Goal: Communication & Community: Answer question/provide support

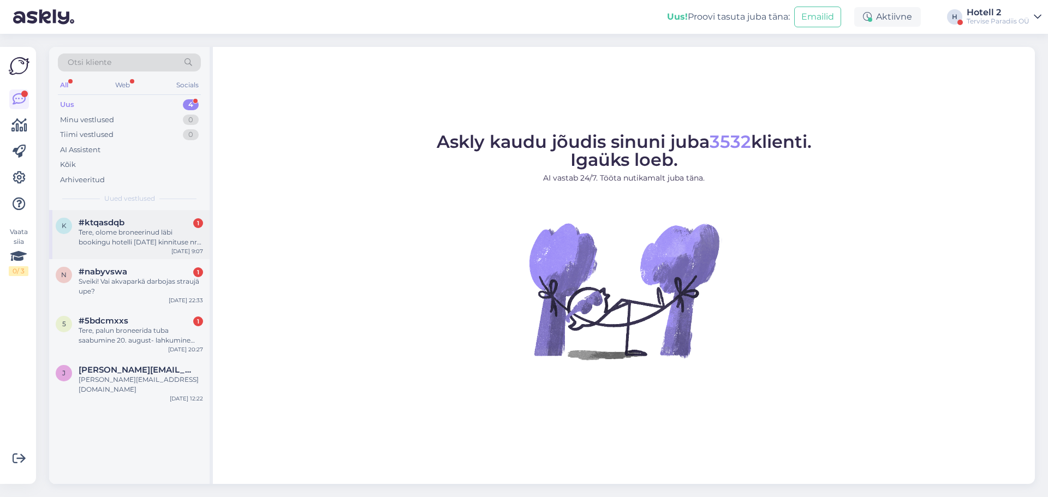
click at [170, 232] on div "Tere, olome broneerinud läbi bookingu hotelli [DATE] kinnituse nr on 5888363388…" at bounding box center [141, 238] width 124 height 20
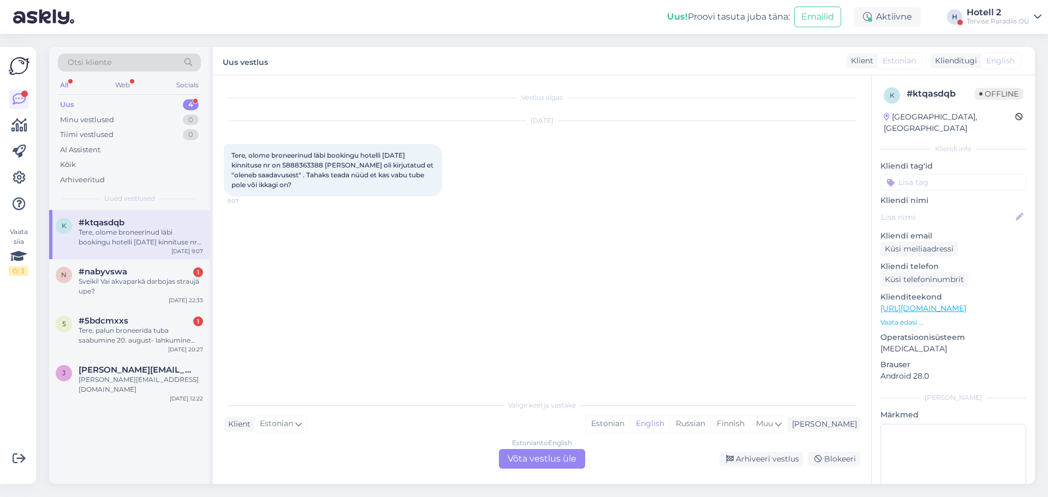
click at [522, 453] on div "Estonian to English Võta vestlus üle" at bounding box center [542, 459] width 86 height 20
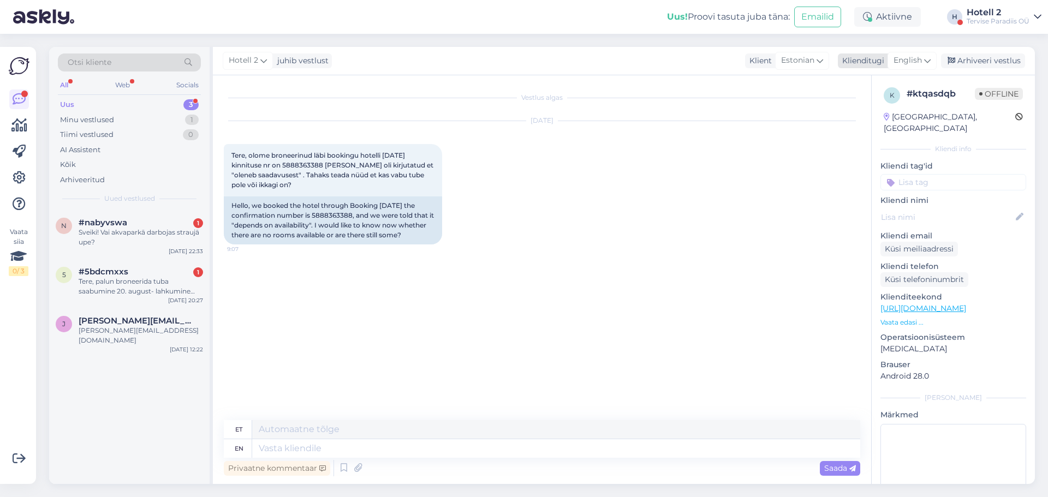
click at [936, 64] on div "English" at bounding box center [911, 60] width 49 height 17
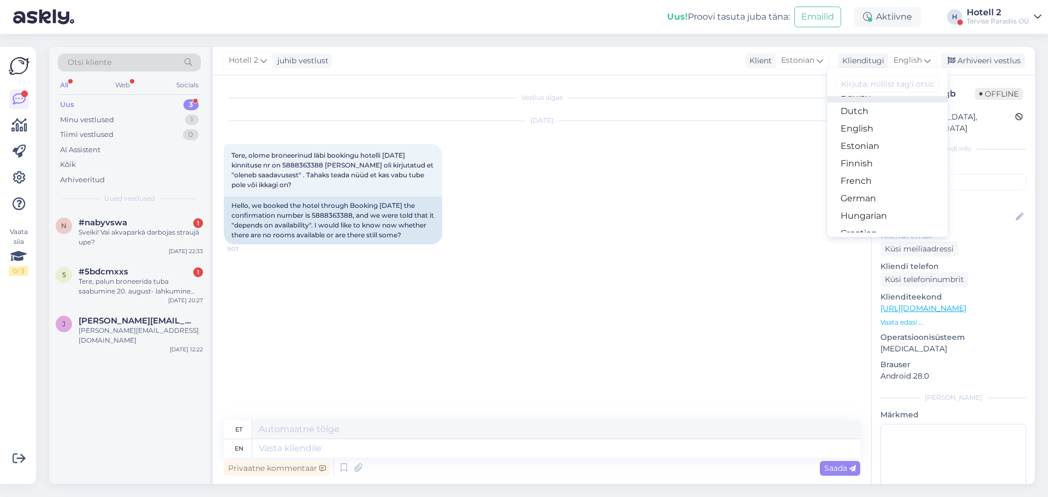
scroll to position [109, 0]
click at [878, 139] on link "Estonian" at bounding box center [887, 139] width 120 height 17
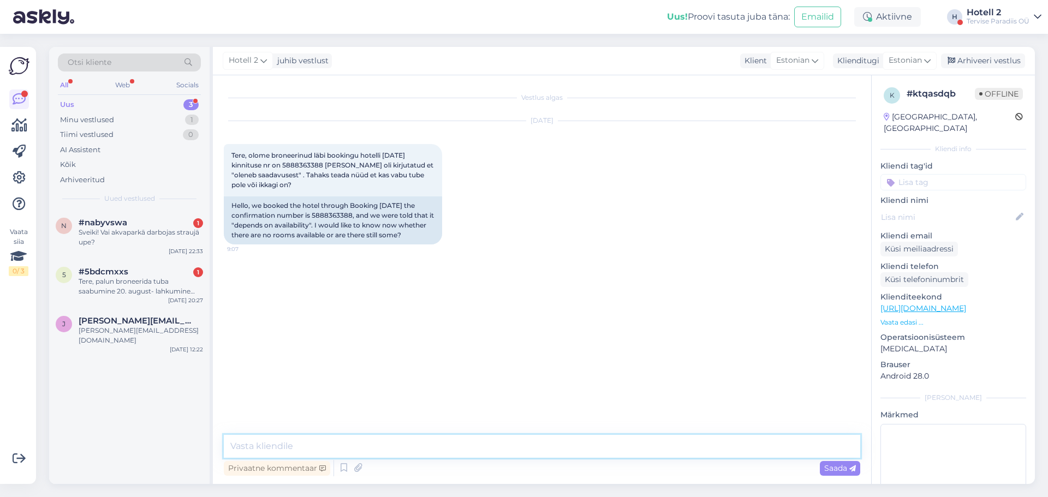
click at [345, 445] on textarea at bounding box center [542, 446] width 636 height 23
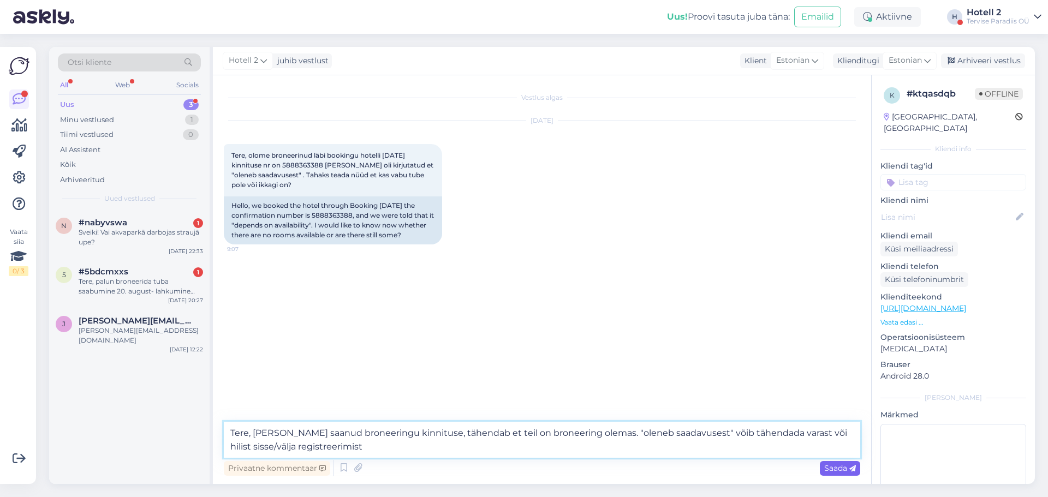
type textarea "Tere, [PERSON_NAME] saanud broneeringu kinnituse, tähendab et teil on broneerin…"
click at [825, 463] on div "Saada" at bounding box center [840, 468] width 40 height 15
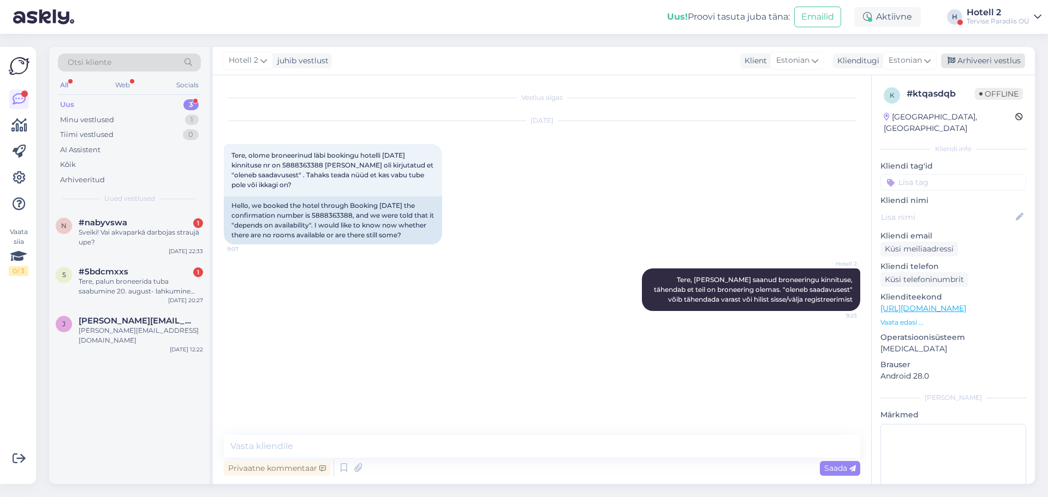
click at [990, 61] on div "Arhiveeri vestlus" at bounding box center [983, 60] width 84 height 15
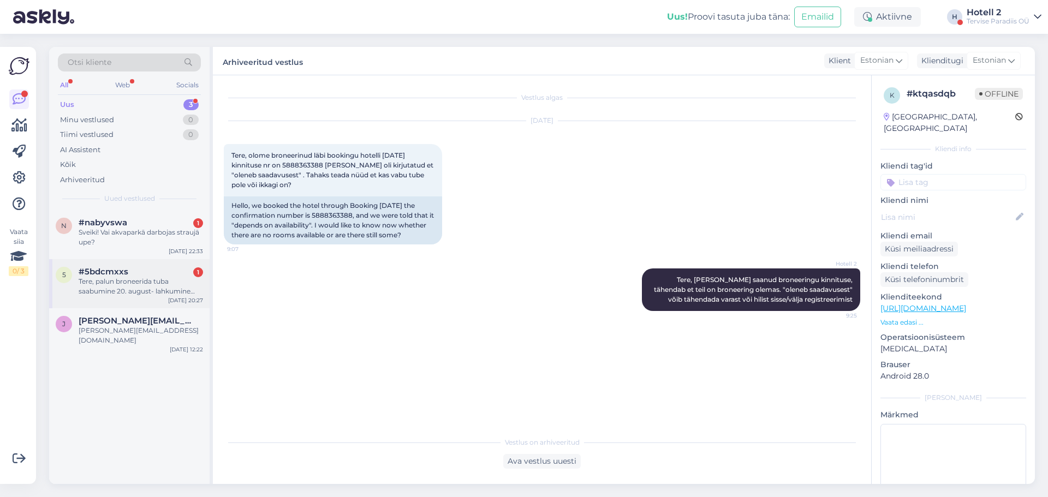
click at [117, 297] on div "5 #5bdcmxxs 1 Tere, palun broneerida tuba saabumine [DATE]- lahkumine [DATE]. T…" at bounding box center [129, 283] width 160 height 49
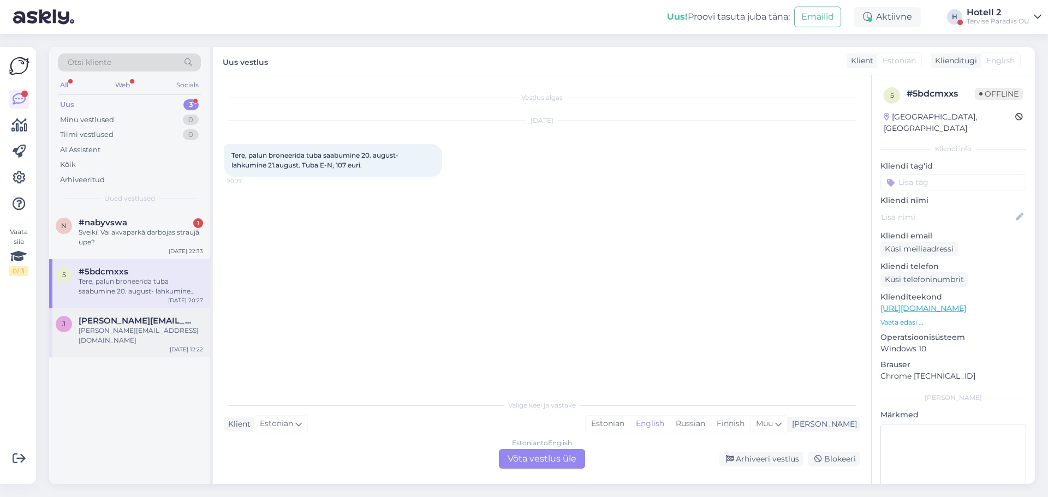
click at [123, 335] on div "[PERSON_NAME][EMAIL_ADDRESS][DOMAIN_NAME]" at bounding box center [141, 336] width 124 height 20
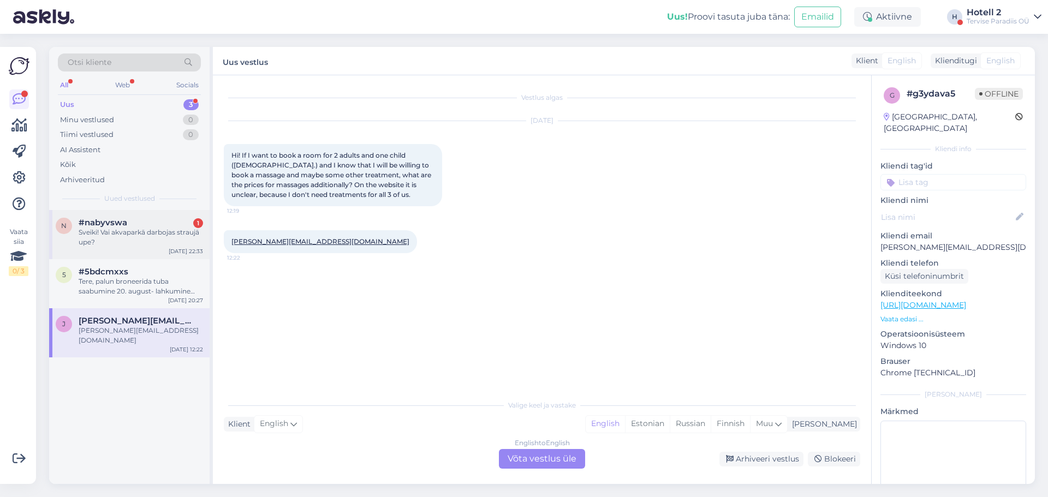
click at [135, 231] on div "Sveiki! Vai akvaparkā darbojas straujā upe?" at bounding box center [141, 238] width 124 height 20
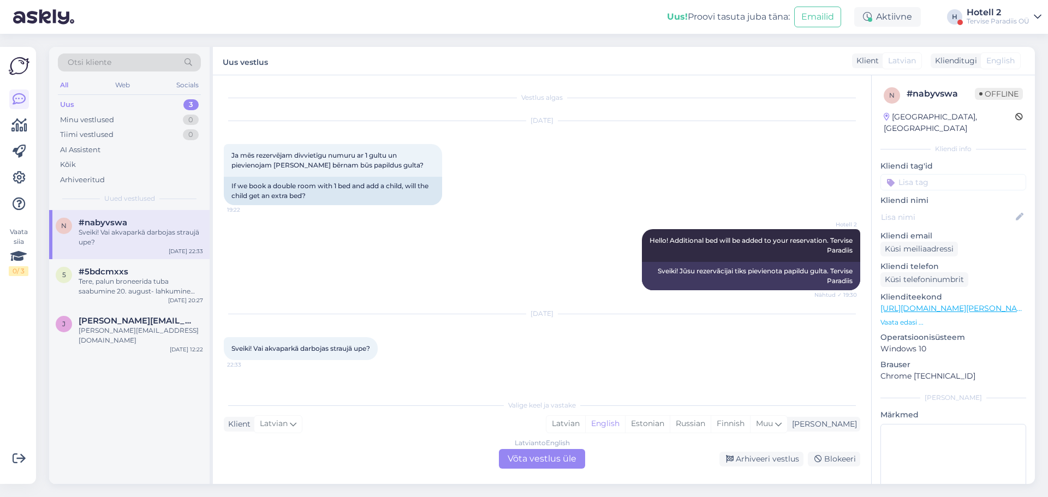
click at [536, 463] on div "Latvian to English Võta vestlus üle" at bounding box center [542, 459] width 86 height 20
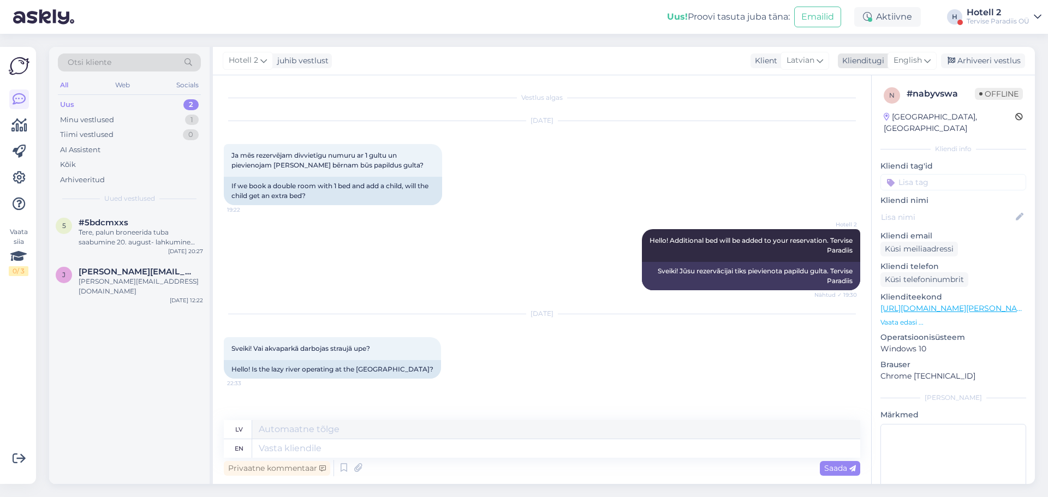
click at [924, 59] on icon at bounding box center [927, 61] width 7 height 12
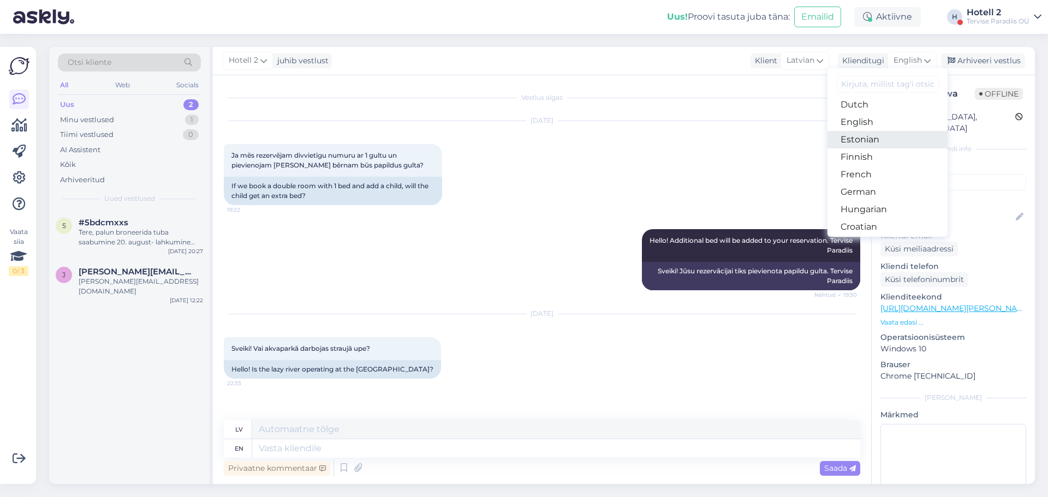
click at [870, 144] on link "Estonian" at bounding box center [887, 139] width 120 height 17
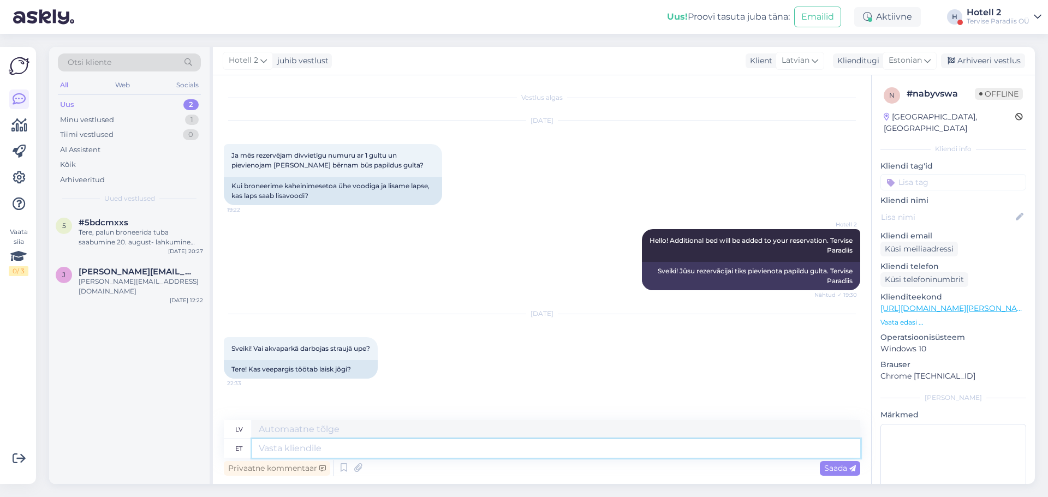
click at [377, 453] on textarea at bounding box center [556, 448] width 608 height 19
type textarea "Kui mõtlete atrakt"
type textarea "Ja jūs domājat"
type textarea "Kui mõtlete atraktsiooni"
type textarea "Ja domājat par atrakciju"
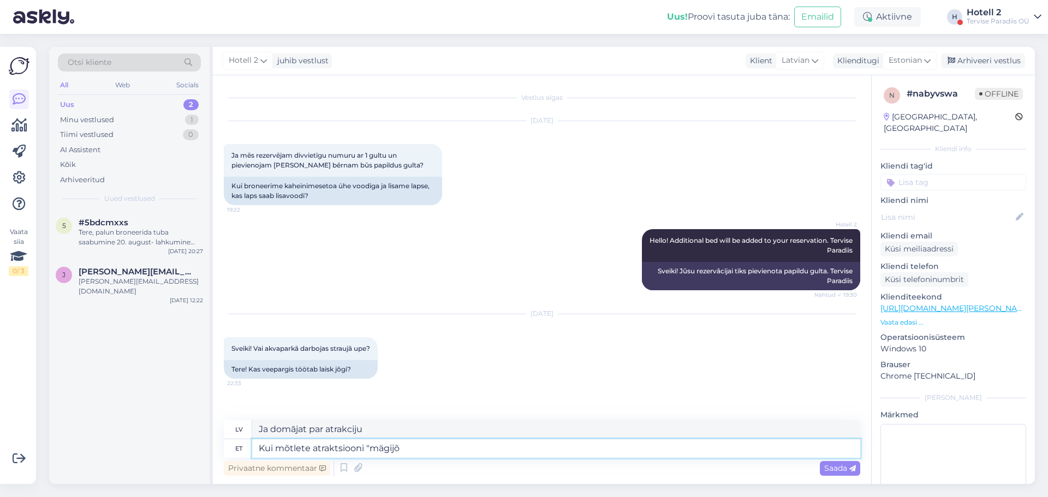
type textarea "Kui mõtlete atraktsiooni "mägijõg"
type textarea "Ja domājat par atrakciju "kalnu upe""
type textarea "Kui mõtlete atraktsiooni "mägijõgi"
type textarea "Ja jūs domājat atrakciju "kalnu upe""
type textarea "Kui mõtlete atraktsiooni "mägijõgi" siis s"
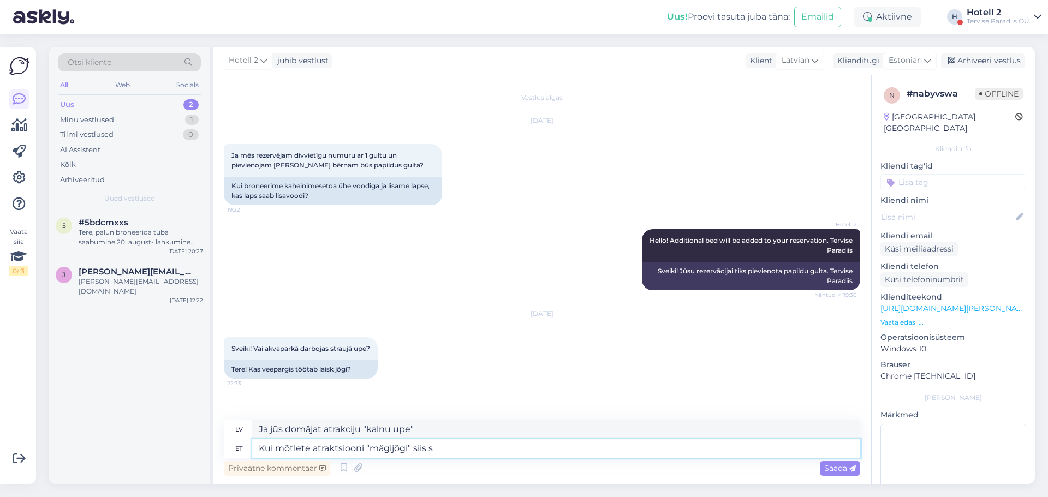
type textarea "Ja jūs domājat atrakciju "kalnu upe", tad"
type textarea "Kui mõtlete atraktsiooni "mägijõgi" siis see t"
type textarea "Ja jūs domājat atrakciju "kalnu upe", tad šis"
type textarea "Kui mõtlete atraktsiooni "mägijõgi" siis see töötab"
type textarea "Ja jūs domājat atrakciju "kalnu upe", tad tas darbojas."
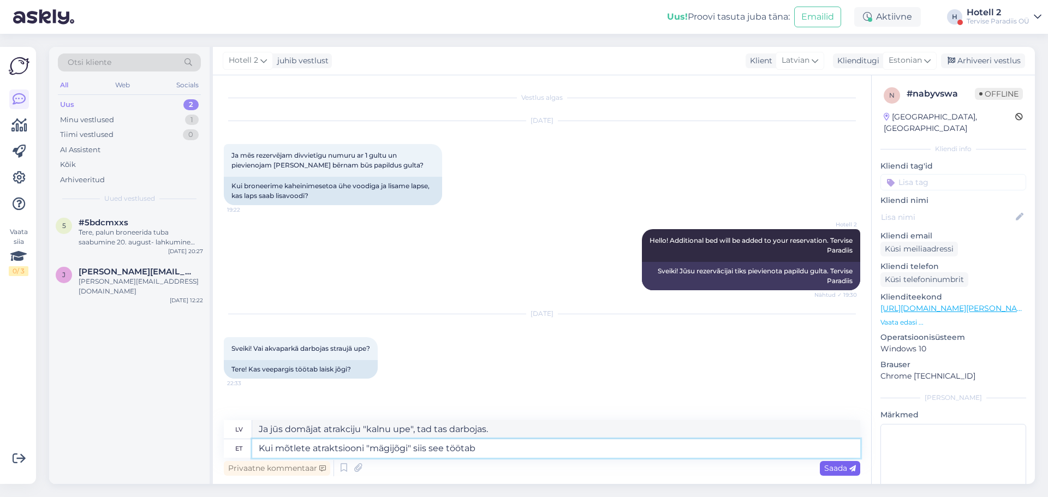
type textarea "Kui mõtlete atraktsiooni "mägijõgi" siis see töötab"
click at [837, 470] on span "Saada" at bounding box center [840, 468] width 32 height 10
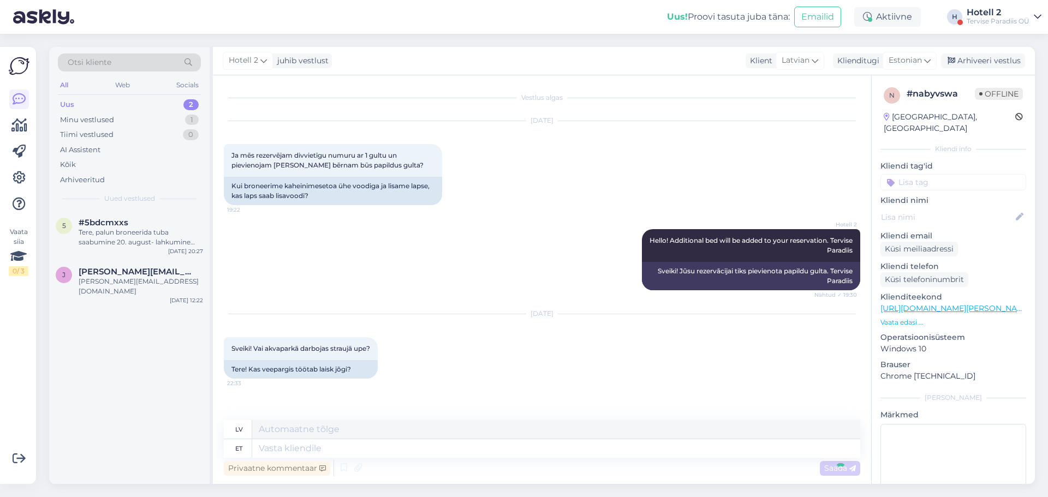
scroll to position [69, 0]
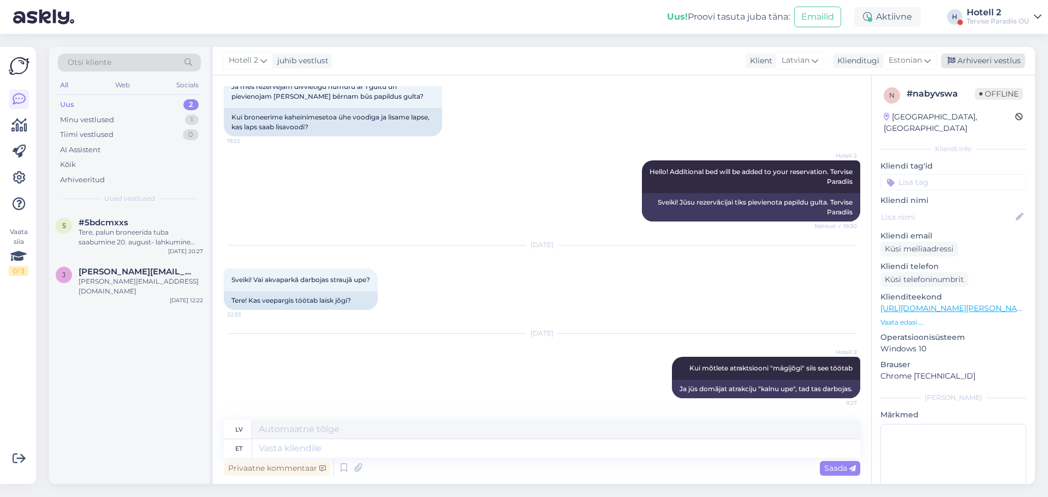
click at [980, 59] on div "Arhiveeri vestlus" at bounding box center [983, 60] width 84 height 15
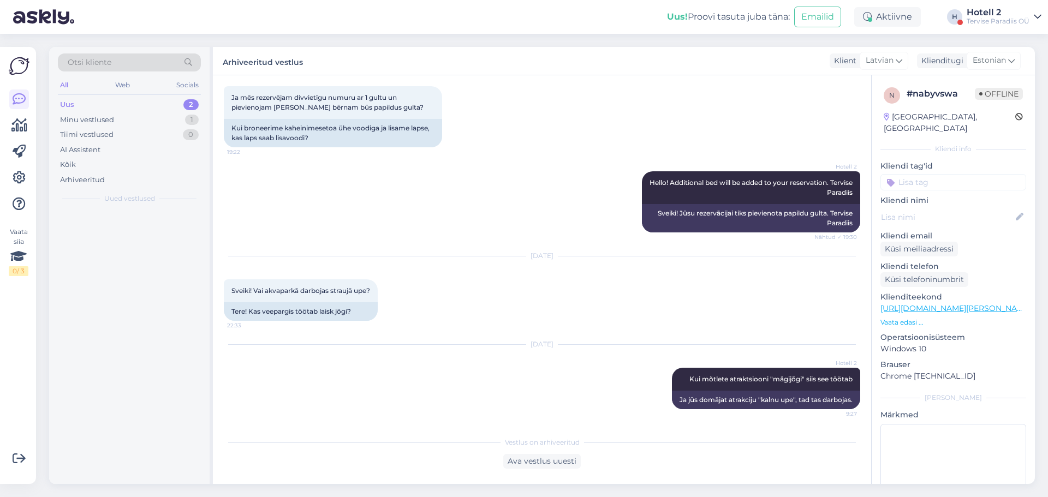
scroll to position [58, 0]
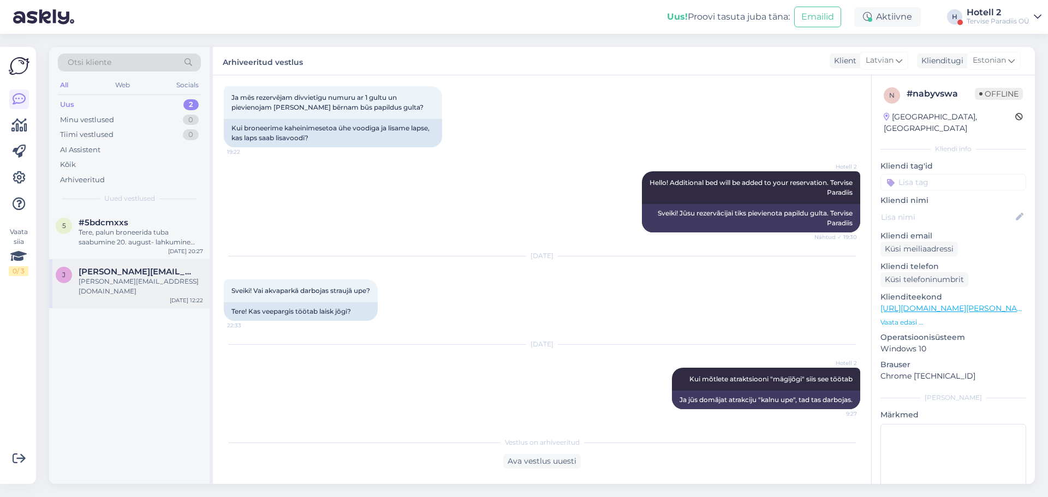
click at [110, 279] on div "[PERSON_NAME][EMAIL_ADDRESS][DOMAIN_NAME]" at bounding box center [141, 287] width 124 height 20
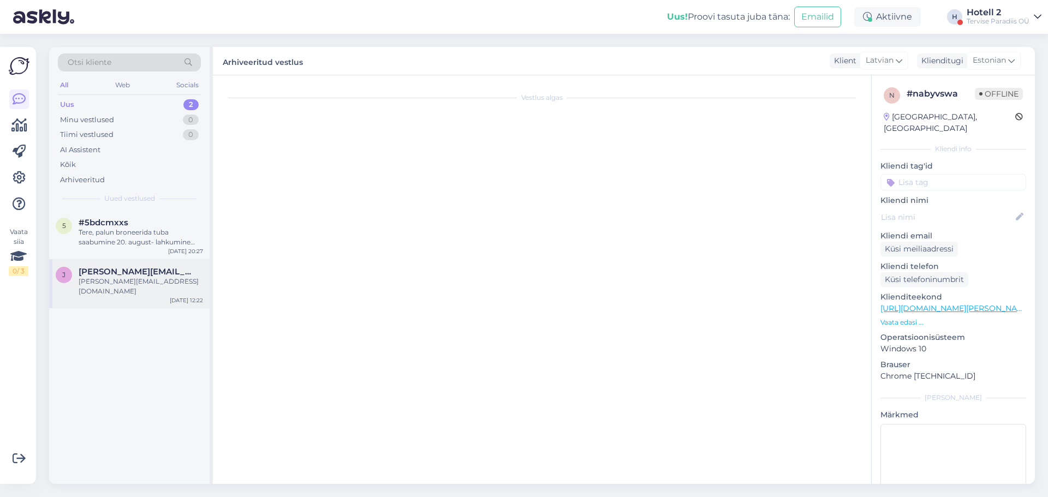
scroll to position [0, 0]
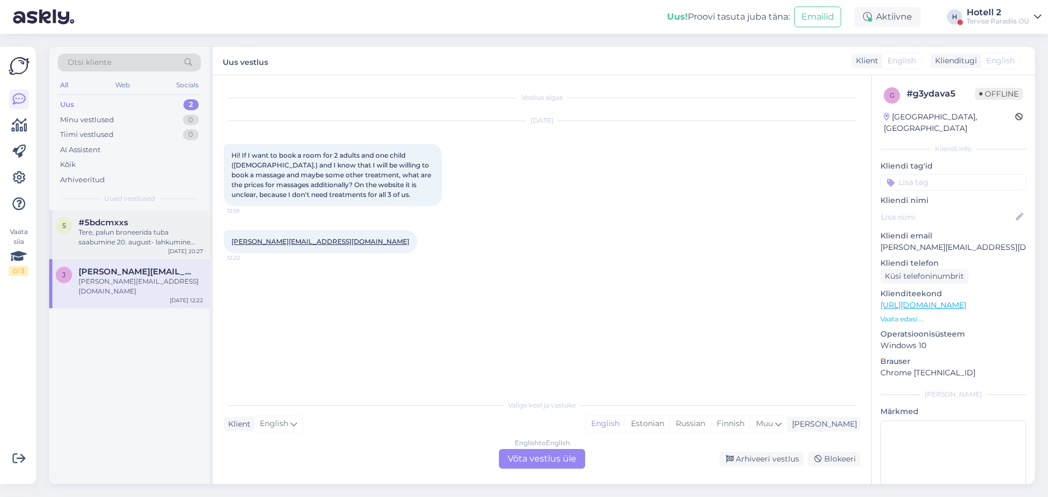
click at [120, 230] on div "Tere, palun broneerida tuba saabumine 20. august- lahkumine 21.august. Tuba E-N…" at bounding box center [141, 238] width 124 height 20
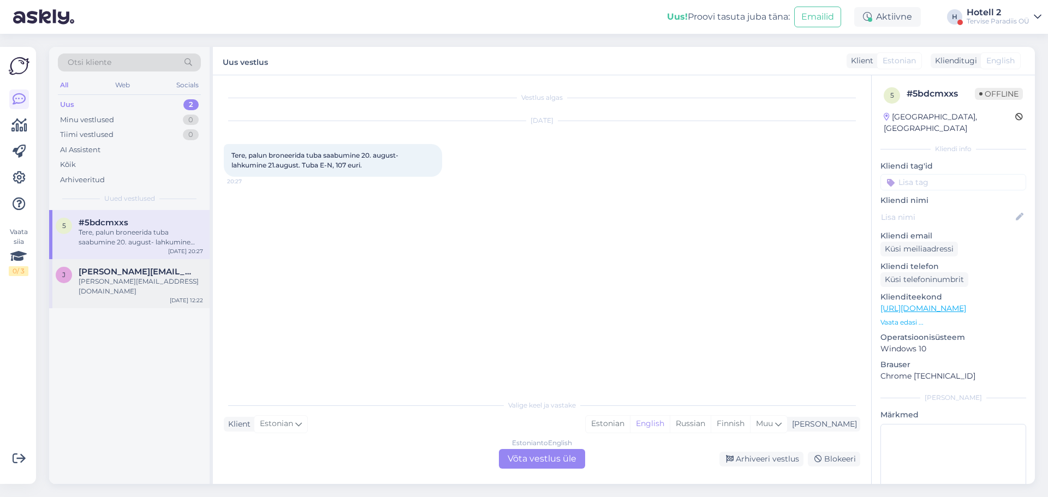
click at [113, 279] on div "[PERSON_NAME][EMAIL_ADDRESS][DOMAIN_NAME]" at bounding box center [141, 287] width 124 height 20
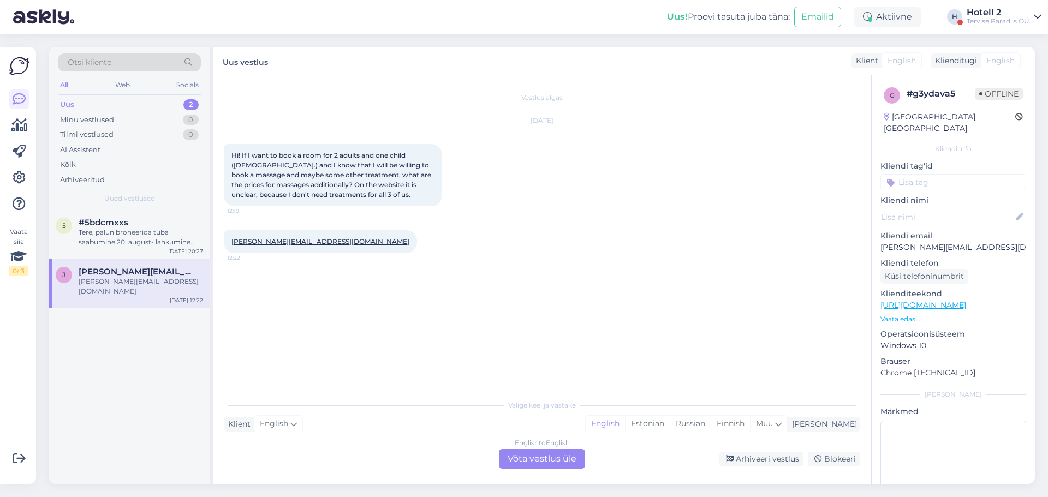
click at [551, 462] on div "English to English Võta vestlus üle" at bounding box center [542, 459] width 86 height 20
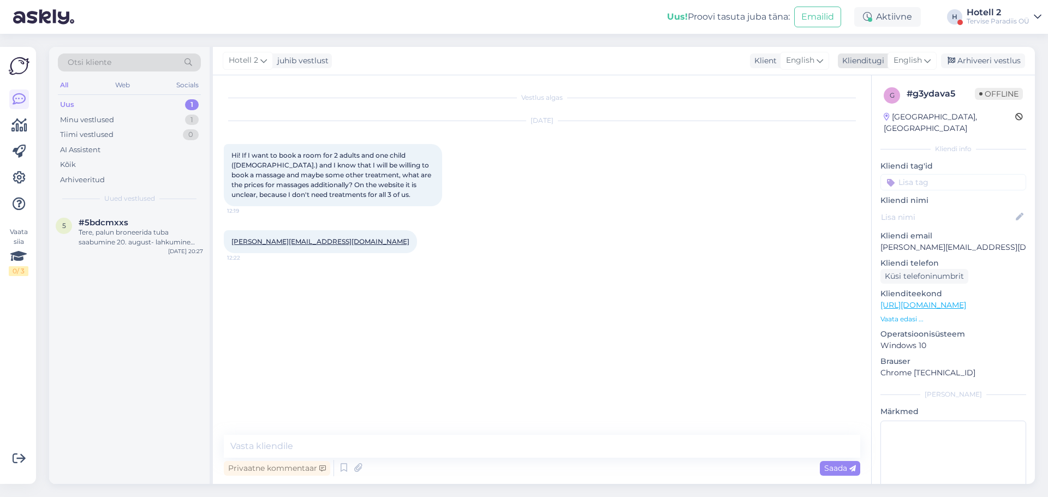
click at [932, 64] on div "English" at bounding box center [911, 60] width 49 height 17
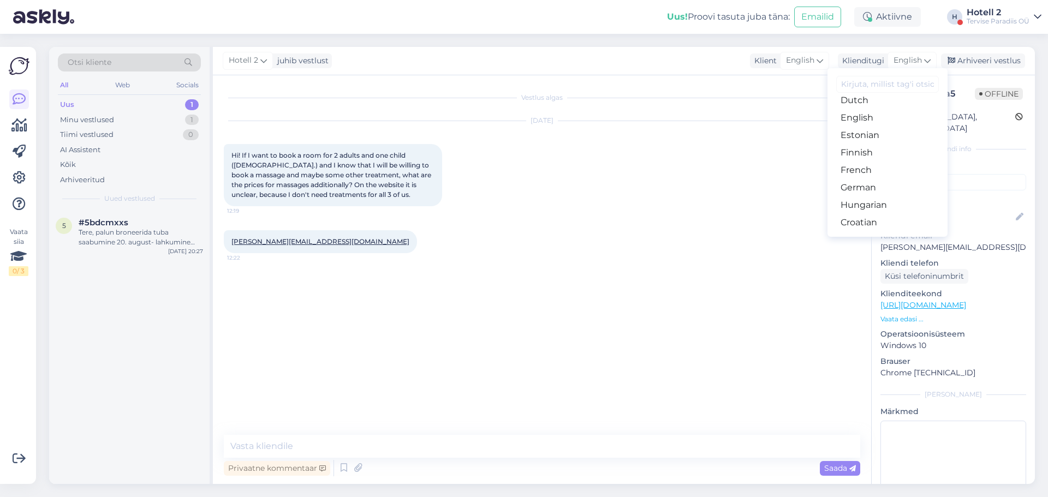
scroll to position [55, 0]
click at [875, 193] on link "Estonian" at bounding box center [887, 194] width 120 height 17
